Goal: Task Accomplishment & Management: Manage account settings

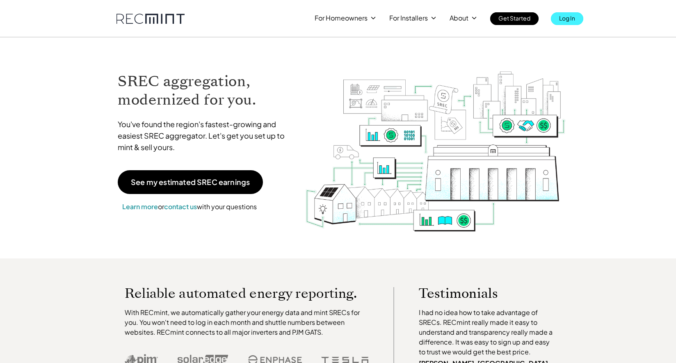
click at [568, 18] on p "Log In" at bounding box center [567, 17] width 16 height 11
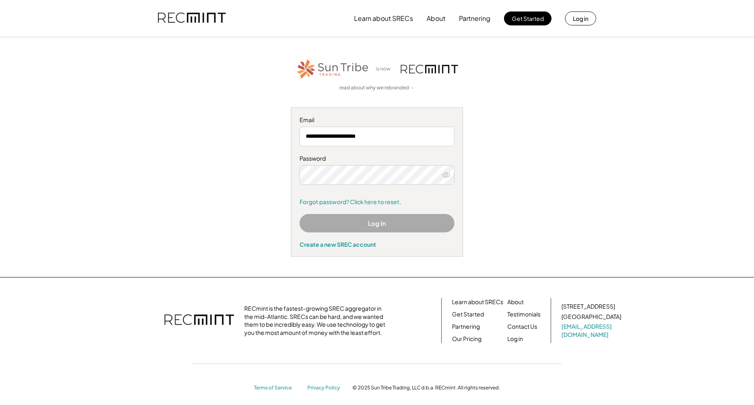
click at [380, 227] on button "Log In" at bounding box center [377, 223] width 155 height 18
click at [555, 154] on div "**********" at bounding box center [377, 157] width 505 height 199
click at [391, 219] on button "Log In" at bounding box center [377, 223] width 155 height 18
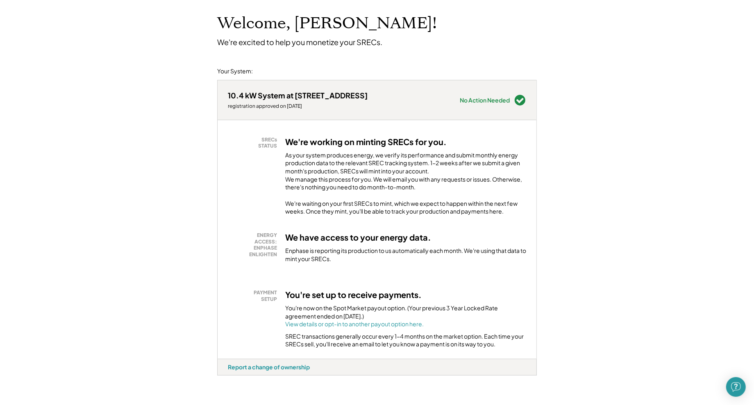
scroll to position [88, 0]
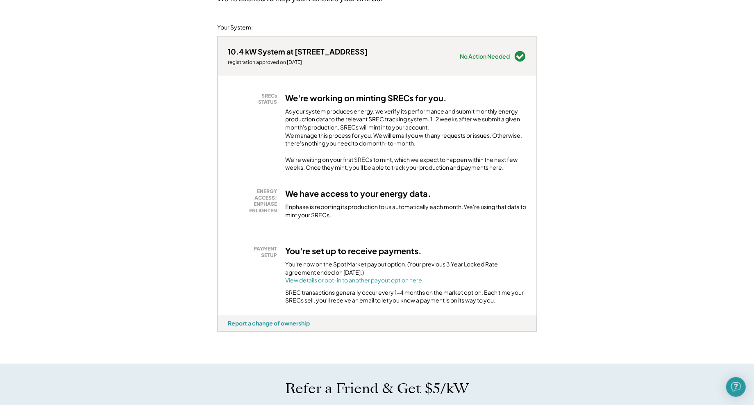
click at [480, 360] on div "10.4 kW System at [STREET_ADDRESS] registration approved on [DATE] Needs Attent…" at bounding box center [377, 200] width 320 height 328
drag, startPoint x: 597, startPoint y: 18, endPoint x: 336, endPoint y: 36, distance: 261.8
click at [597, 18] on div "Welcome, [PERSON_NAME]! We're excited to help you monetize your SRECs. Your Sys…" at bounding box center [377, 356] width 754 height 812
